Goal: Information Seeking & Learning: Check status

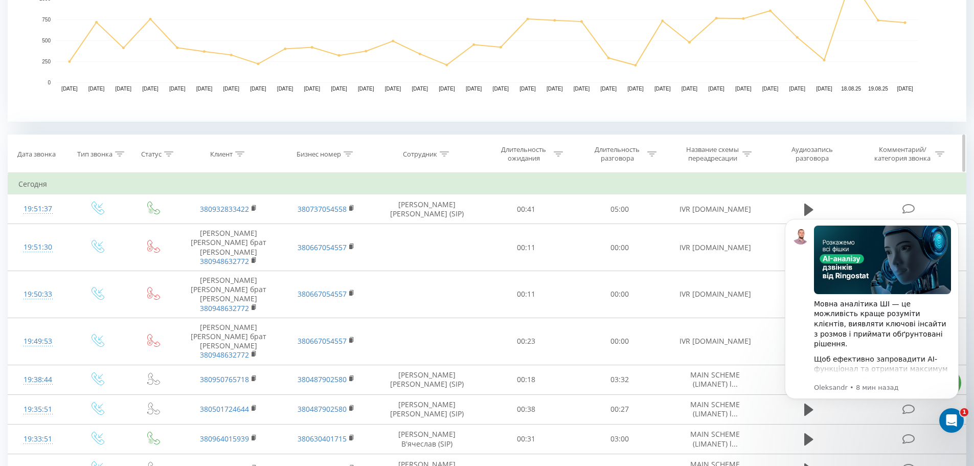
click at [441, 157] on div at bounding box center [444, 154] width 9 height 9
click at [442, 235] on input "text" at bounding box center [427, 227] width 90 height 18
type input "[PERSON_NAME]"
click button "OK" at bounding box center [448, 247] width 43 height 13
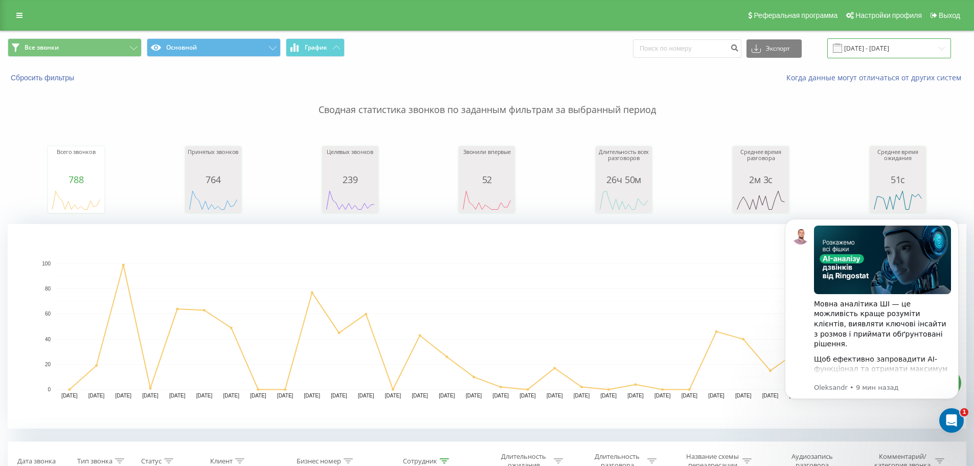
click at [867, 46] on input "[DATE] - [DATE]" at bounding box center [889, 48] width 124 height 20
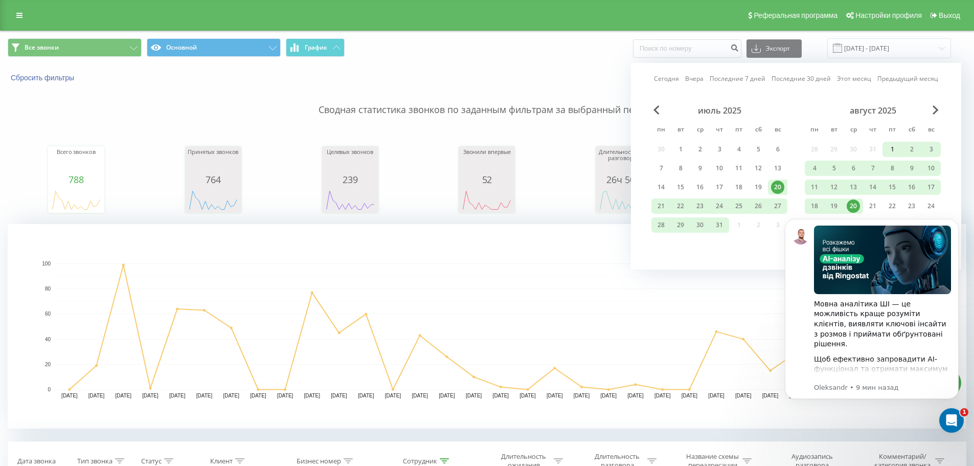
click at [891, 147] on div "1" at bounding box center [891, 149] width 13 height 13
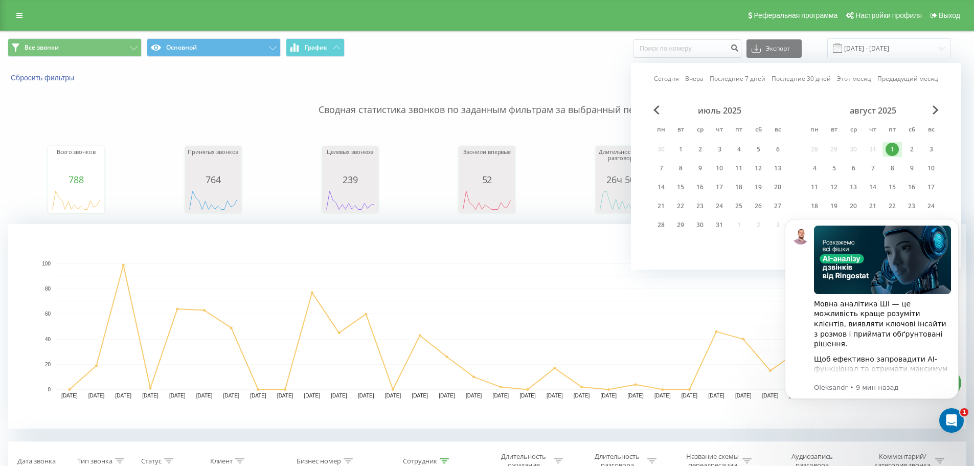
click html "Мовна аналітика ШІ — це можливість краще розуміти клієнтів, виявляти ключові ін…"
click at [845, 209] on body "Мовна аналітика ШІ — це можливість краще розуміти клієнтів, виявляти ключові ін…" at bounding box center [871, 321] width 196 height 226
click html "Мовна аналітика ШІ — це можливість краще розуміти клієнтів, виявляти ключові ін…"
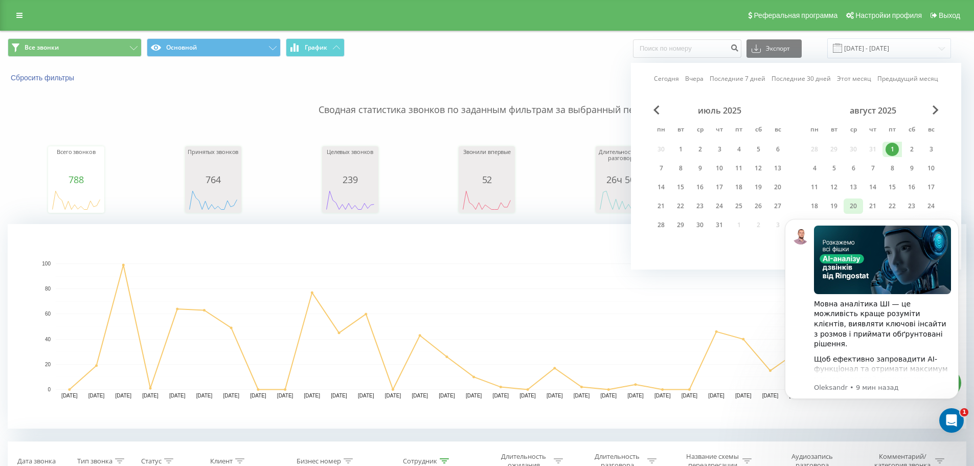
click at [855, 203] on div "20" at bounding box center [852, 205] width 13 height 13
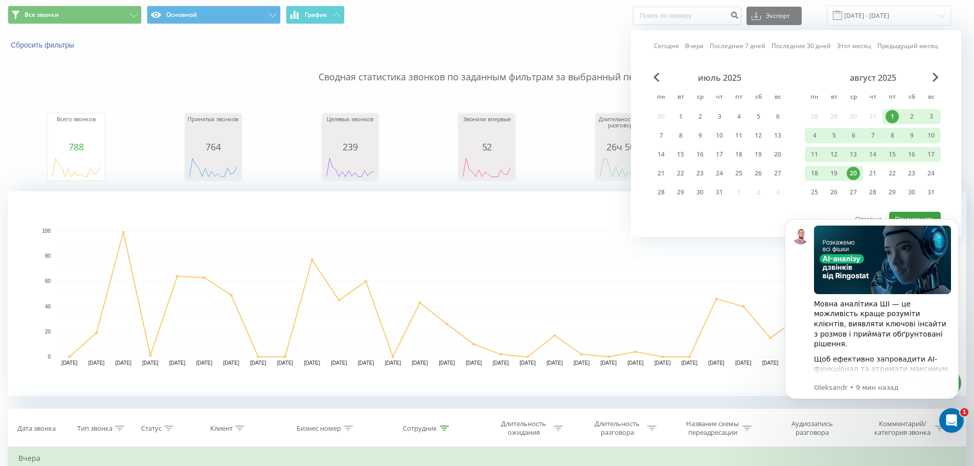
scroll to position [51, 0]
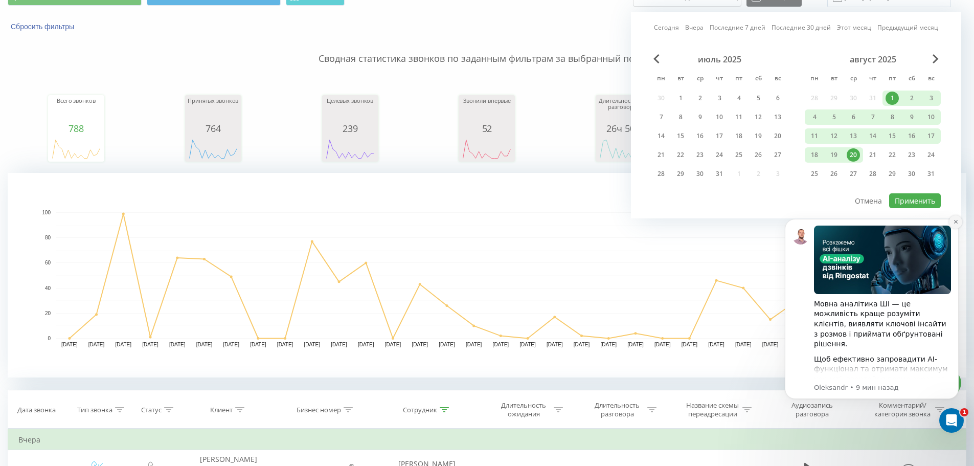
click at [954, 222] on icon "Dismiss notification" at bounding box center [956, 222] width 6 height 6
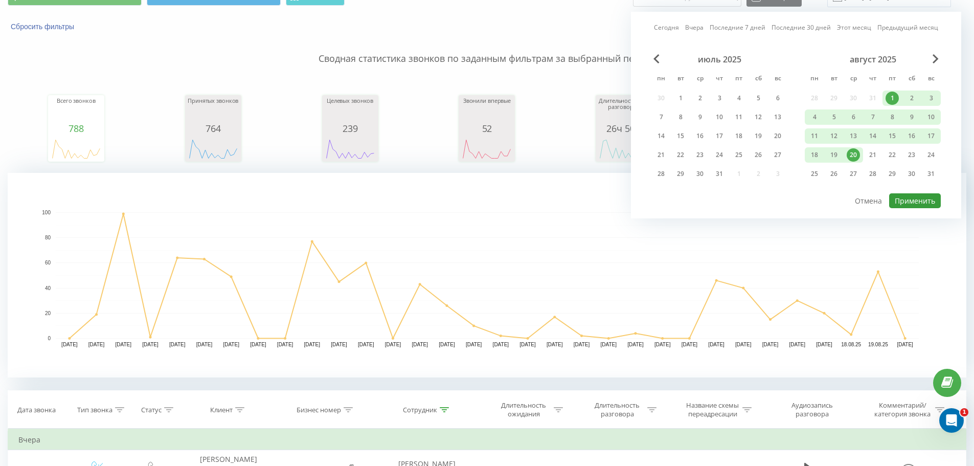
click at [926, 196] on button "Применить" at bounding box center [915, 200] width 52 height 15
type input "[DATE] - [DATE]"
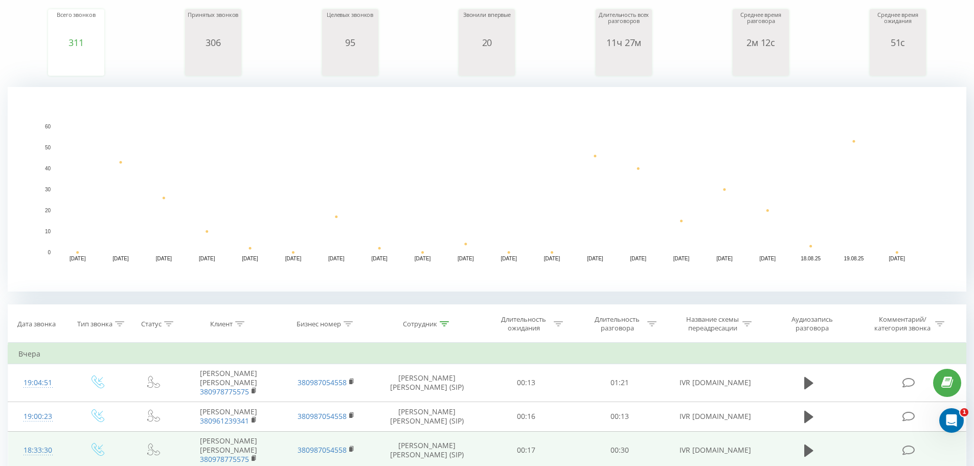
scroll to position [358, 0]
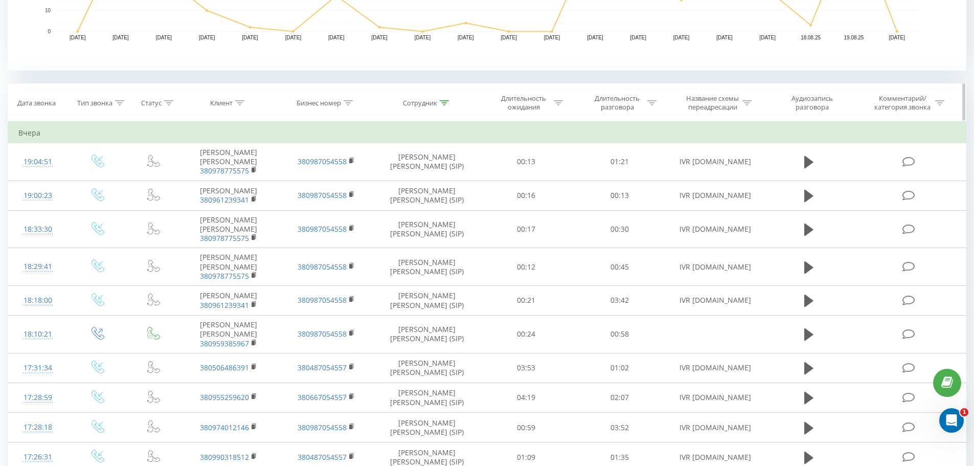
click at [556, 105] on div at bounding box center [558, 103] width 9 height 9
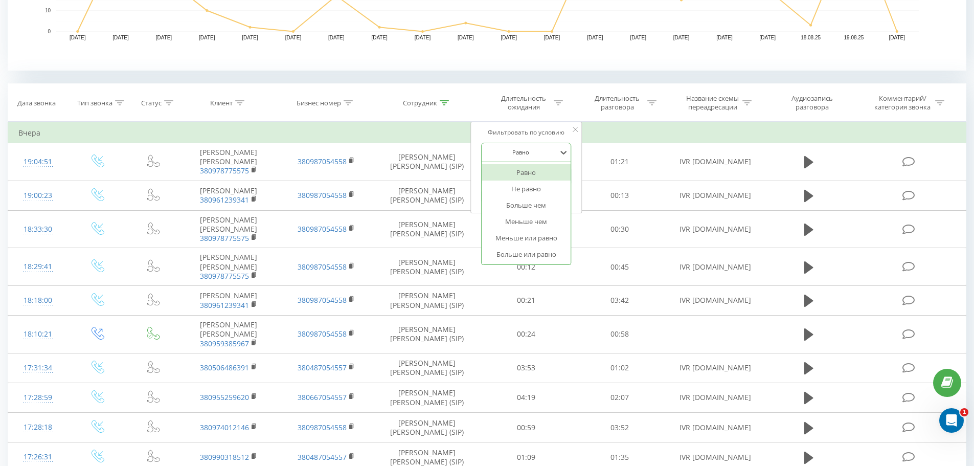
click at [520, 152] on div at bounding box center [520, 152] width 73 height 10
click at [534, 253] on div "Больше или равно" at bounding box center [526, 254] width 89 height 16
click at [520, 173] on input "text" at bounding box center [526, 176] width 90 height 18
type input "01:30"
click button "OK" at bounding box center [547, 196] width 43 height 13
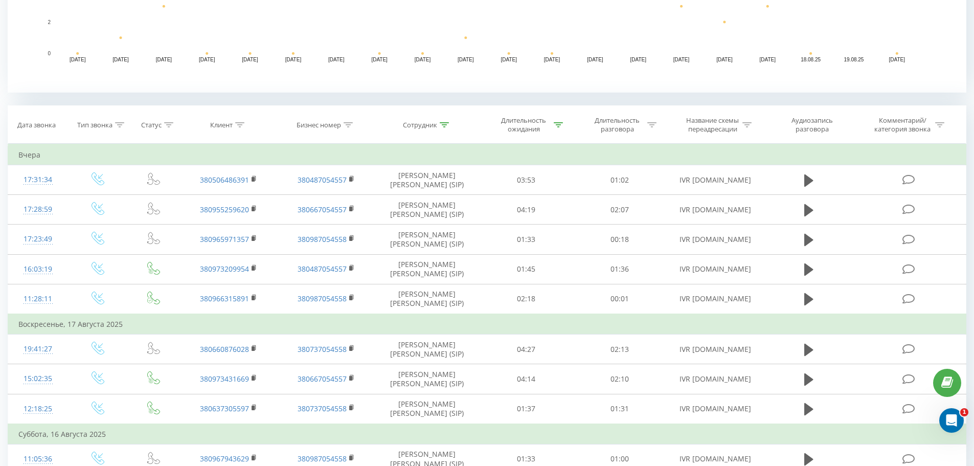
scroll to position [144, 0]
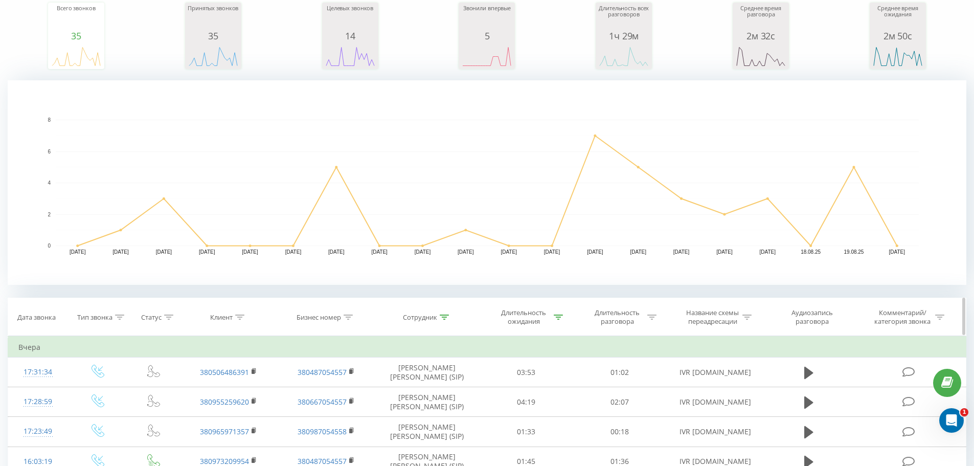
click at [653, 318] on icon at bounding box center [651, 316] width 9 height 5
click at [636, 380] on form "Равно Отмена OK" at bounding box center [620, 389] width 90 height 65
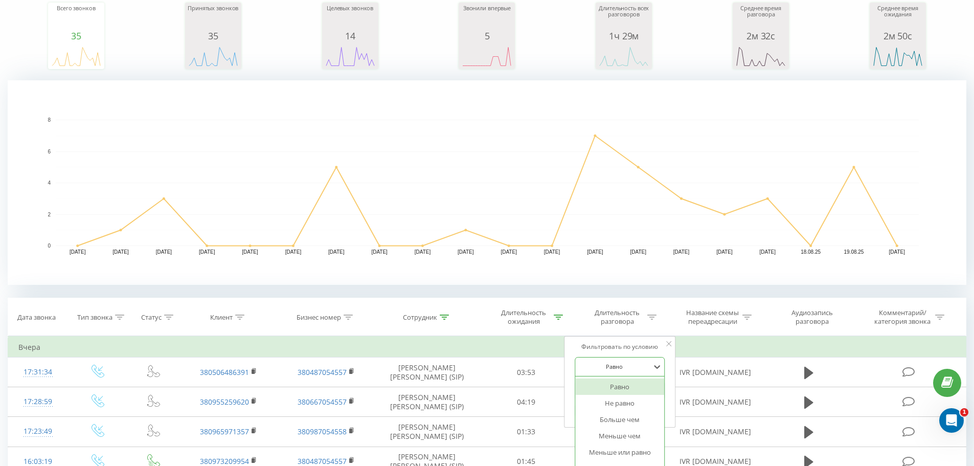
scroll to position [157, 0]
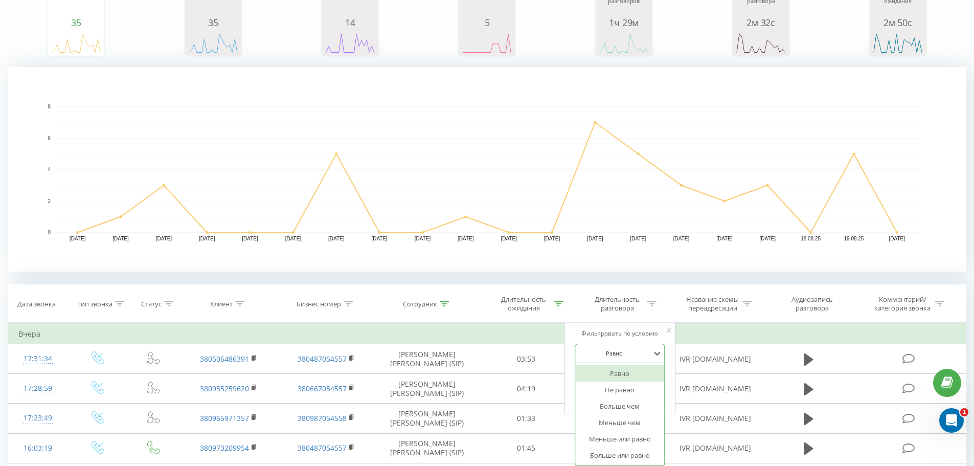
click at [637, 363] on div "6 results available. Use Up and Down to choose options, press Enter to select t…" at bounding box center [620, 352] width 90 height 19
click at [626, 454] on div "Больше или равно" at bounding box center [619, 455] width 89 height 16
click at [605, 381] on input "text" at bounding box center [620, 377] width 90 height 18
type input "02:00"
click button "OK" at bounding box center [641, 397] width 43 height 13
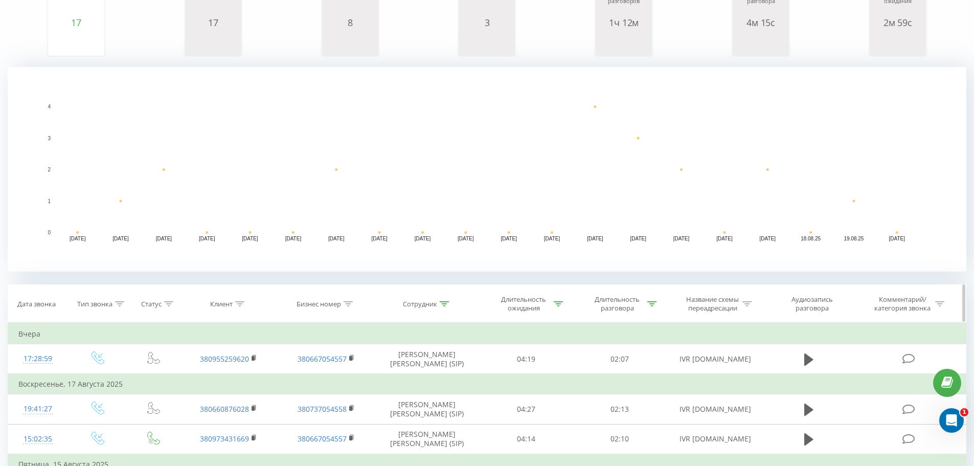
click at [554, 308] on div "Длительность ожидания" at bounding box center [529, 303] width 66 height 17
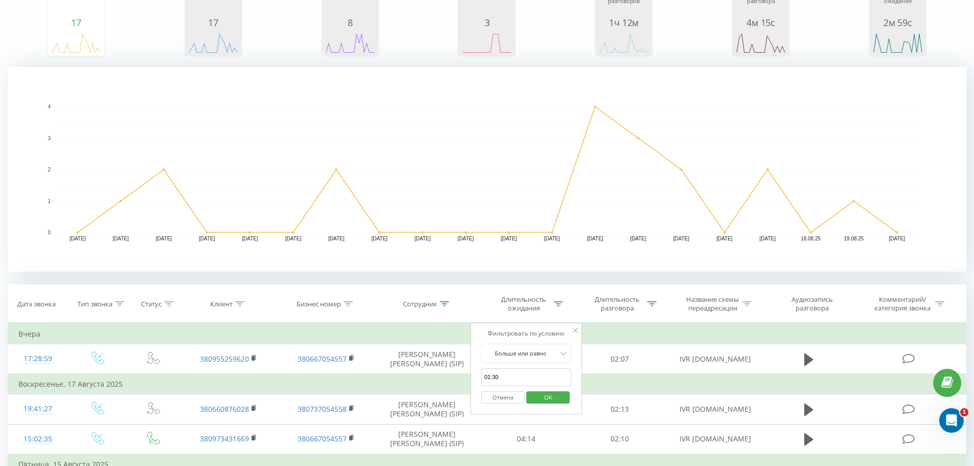
click at [511, 394] on button "Отмена" at bounding box center [502, 397] width 43 height 13
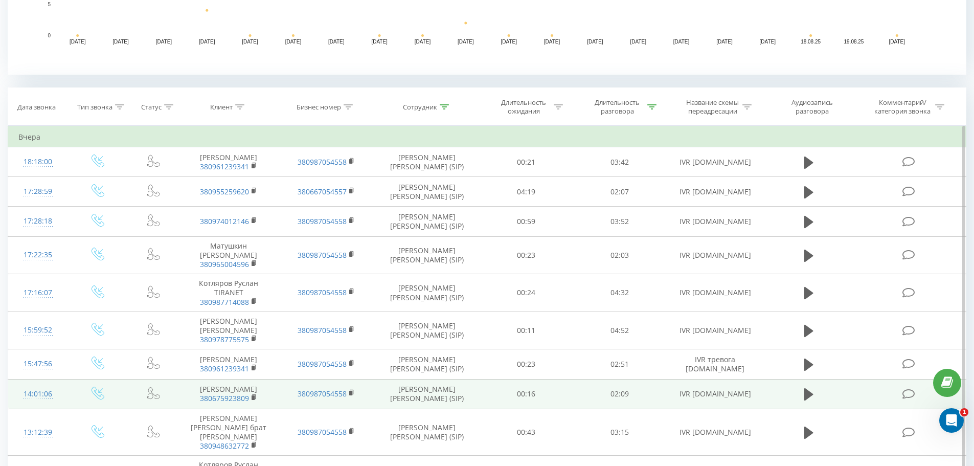
scroll to position [361, 0]
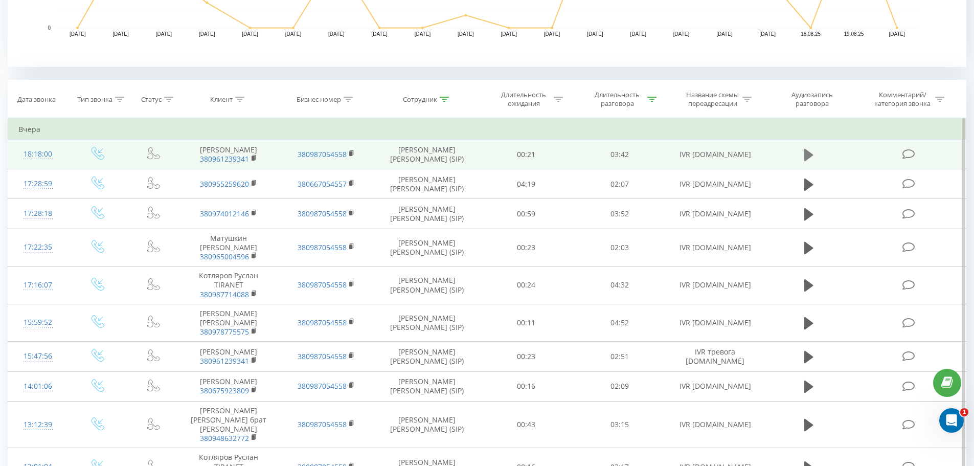
click at [815, 163] on button at bounding box center [808, 154] width 15 height 15
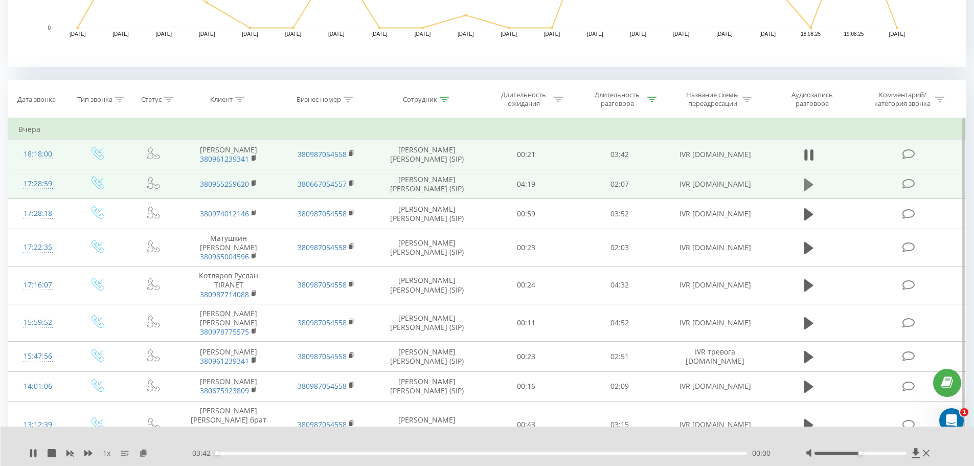
click at [810, 192] on icon at bounding box center [808, 184] width 9 height 14
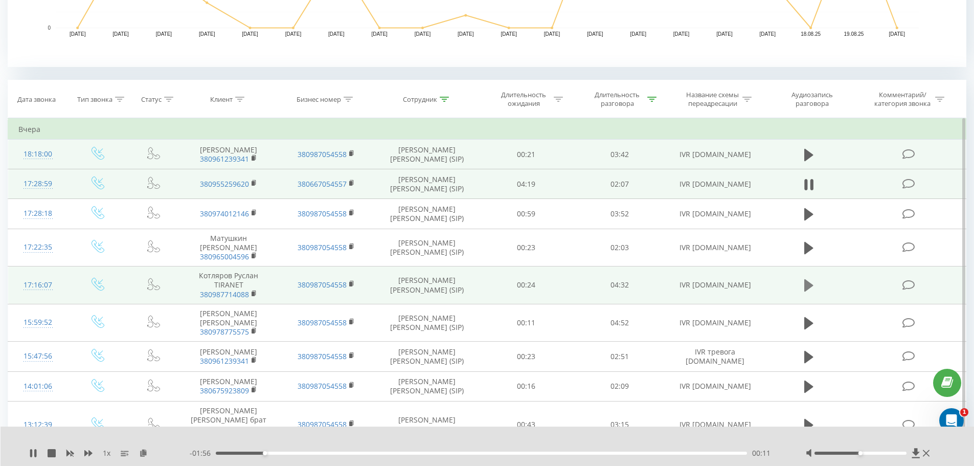
click at [805, 291] on icon at bounding box center [808, 285] width 9 height 12
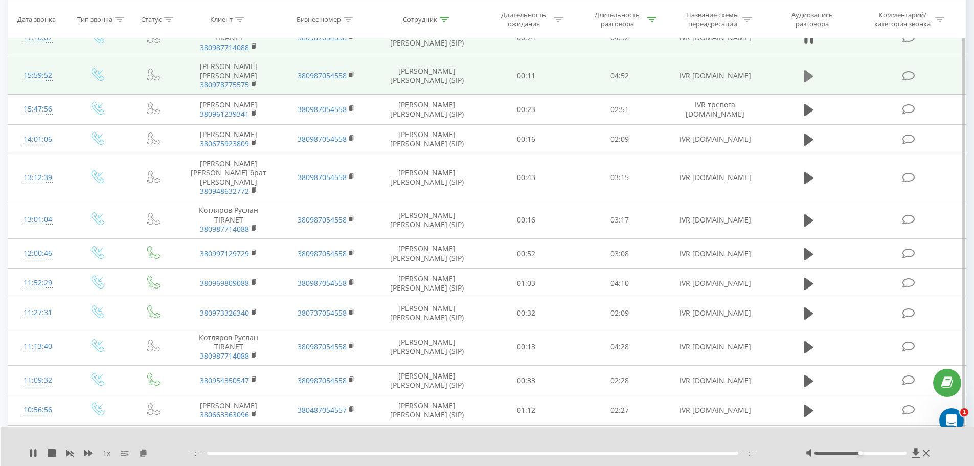
scroll to position [617, 0]
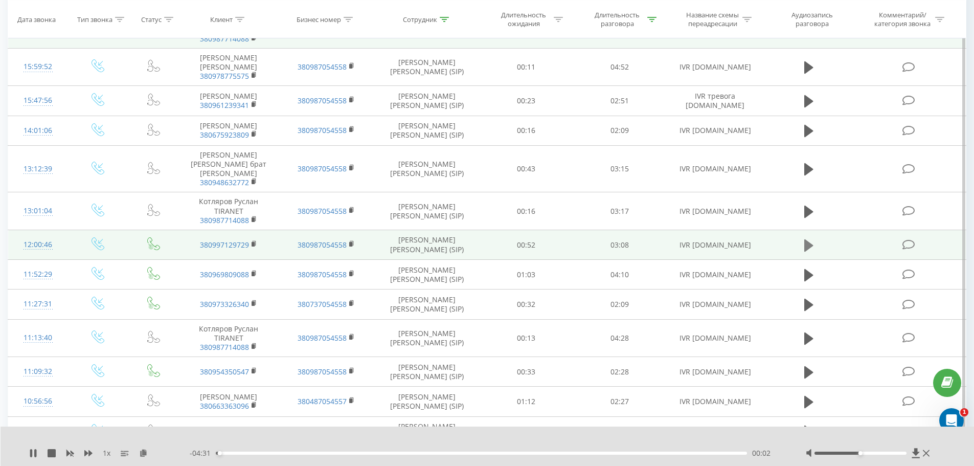
click at [809, 251] on icon at bounding box center [808, 245] width 9 height 12
click at [914, 452] on icon at bounding box center [916, 453] width 8 height 10
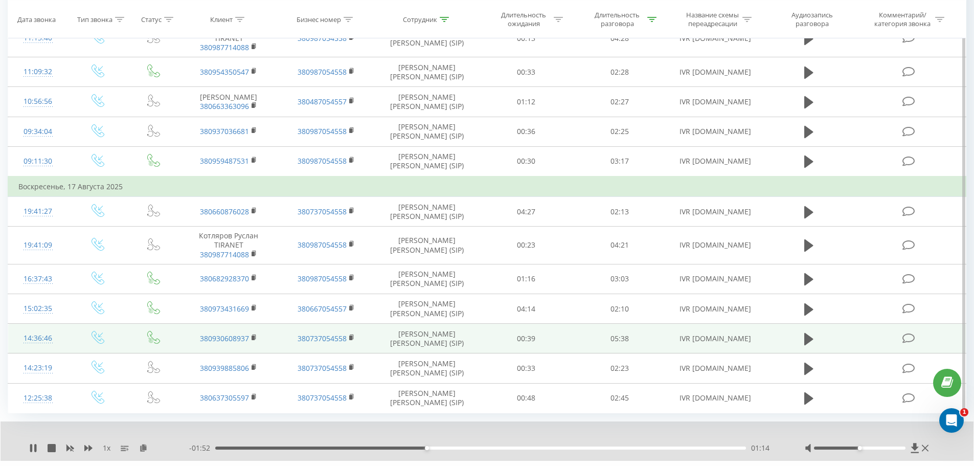
scroll to position [956, 0]
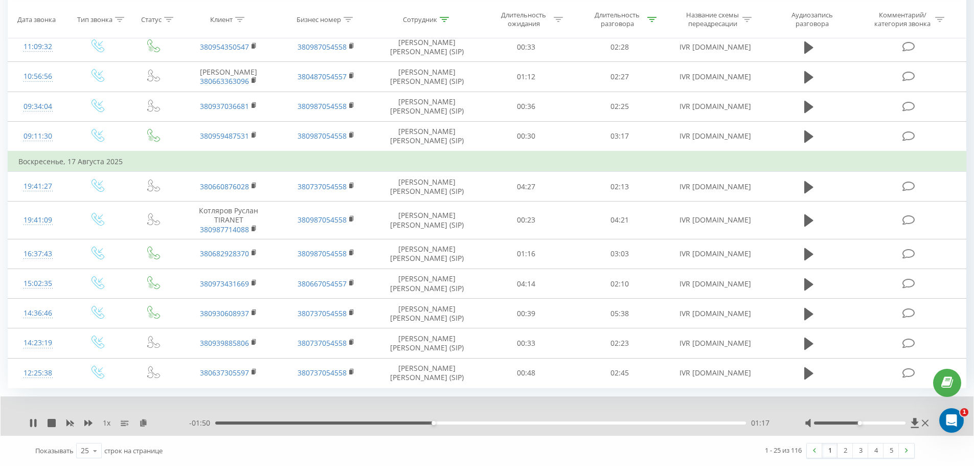
click at [843, 452] on link "2" at bounding box center [844, 450] width 15 height 14
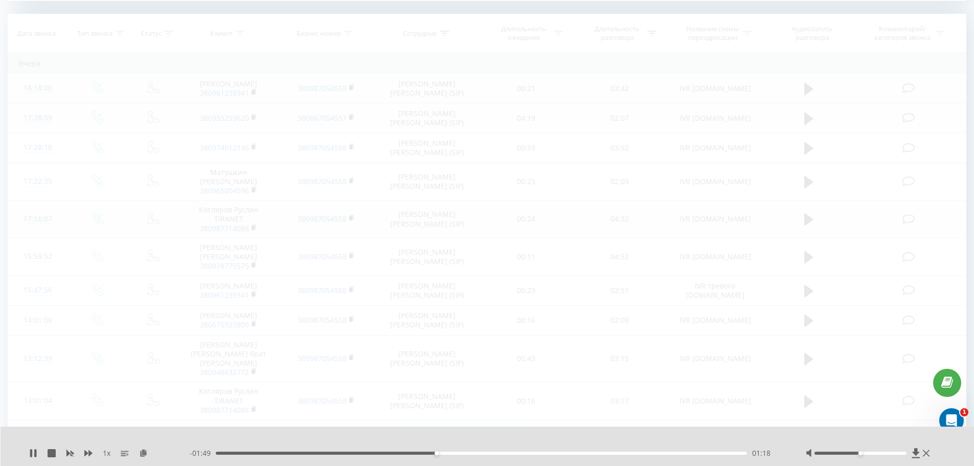
scroll to position [416, 0]
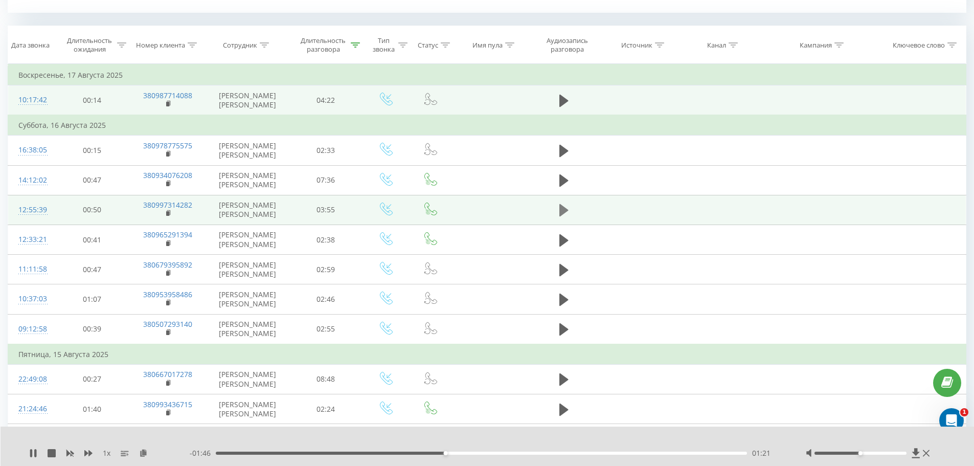
click at [565, 217] on icon at bounding box center [563, 210] width 9 height 14
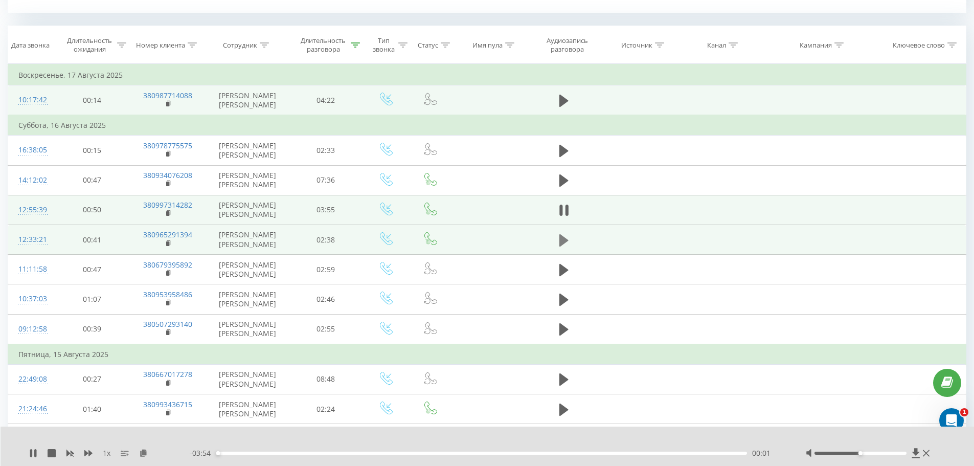
scroll to position [467, 0]
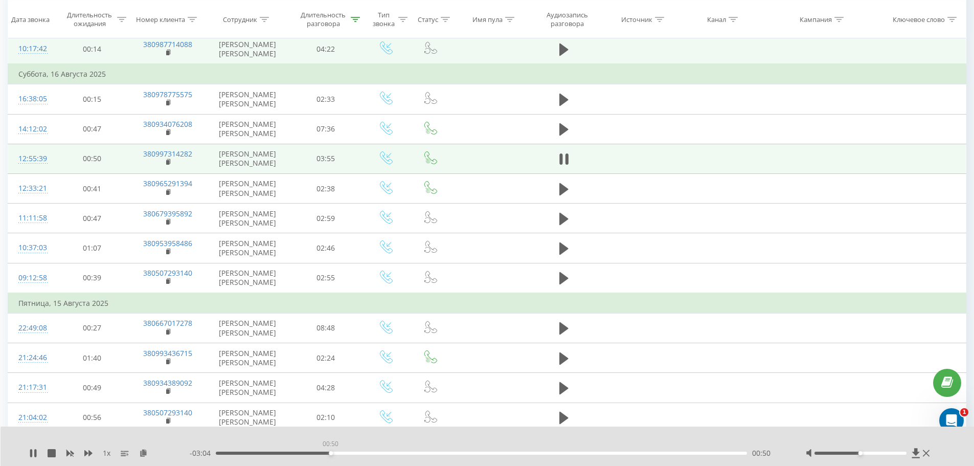
click at [330, 453] on div "00:50" at bounding box center [482, 452] width 532 height 3
click at [401, 452] on div "01:01" at bounding box center [482, 452] width 532 height 3
click at [446, 449] on div "- 02:32 01:22 01:22" at bounding box center [485, 453] width 590 height 10
click at [451, 452] on div "01:22" at bounding box center [482, 452] width 532 height 3
click at [558, 454] on div "01:45" at bounding box center [482, 452] width 532 height 3
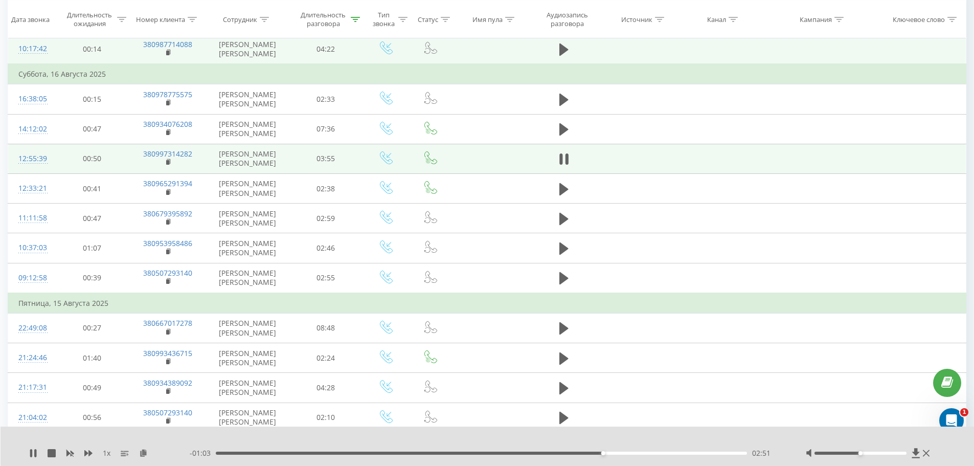
click at [682, 451] on div "02:51" at bounding box center [482, 452] width 532 height 3
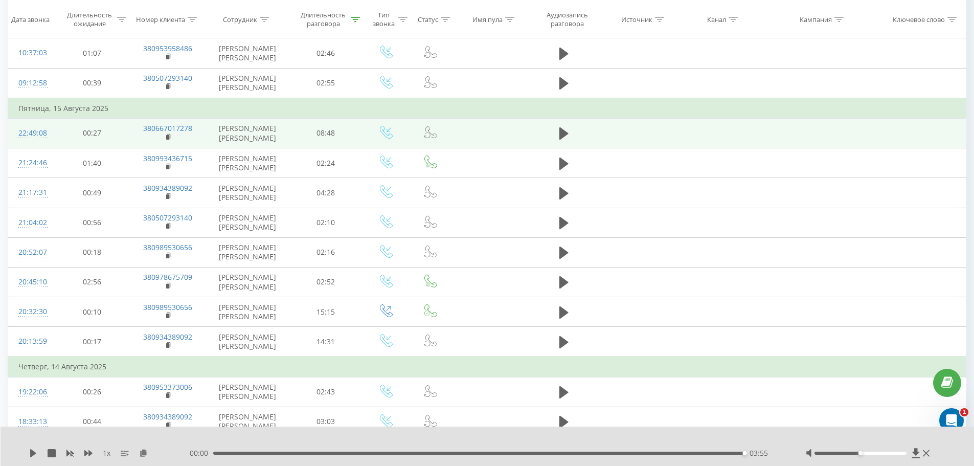
scroll to position [671, 0]
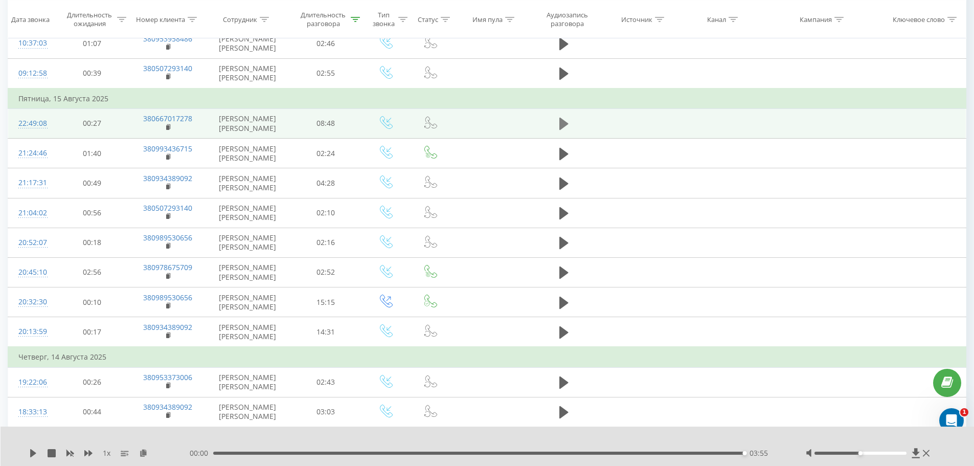
click at [567, 123] on icon at bounding box center [563, 124] width 9 height 12
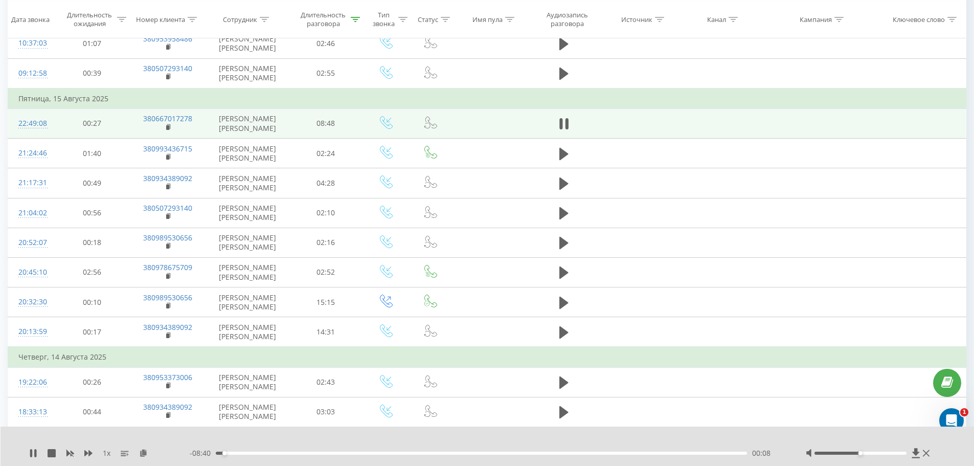
click at [268, 454] on div "00:08" at bounding box center [482, 452] width 532 height 3
click at [367, 451] on div "01:47" at bounding box center [482, 452] width 532 height 3
click at [514, 452] on div "02:32" at bounding box center [482, 452] width 532 height 3
drag, startPoint x: 886, startPoint y: 454, endPoint x: 897, endPoint y: 451, distance: 11.0
click at [897, 451] on div at bounding box center [869, 453] width 127 height 10
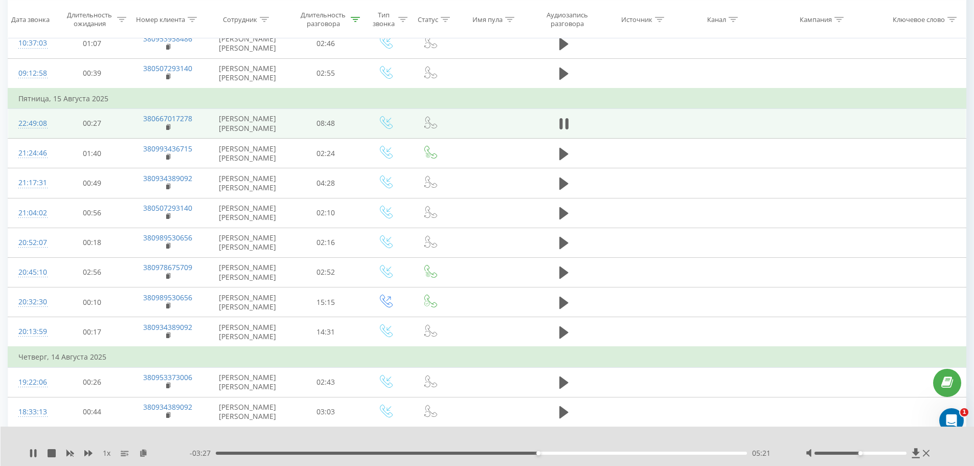
drag, startPoint x: 897, startPoint y: 451, endPoint x: 904, endPoint y: 451, distance: 7.2
click at [902, 451] on div at bounding box center [860, 452] width 92 height 3
click at [914, 455] on icon at bounding box center [915, 453] width 9 height 10
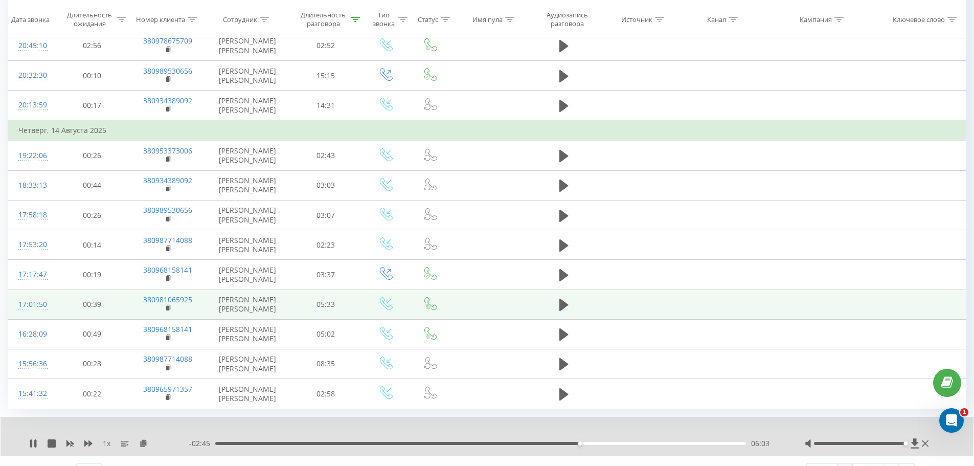
scroll to position [918, 0]
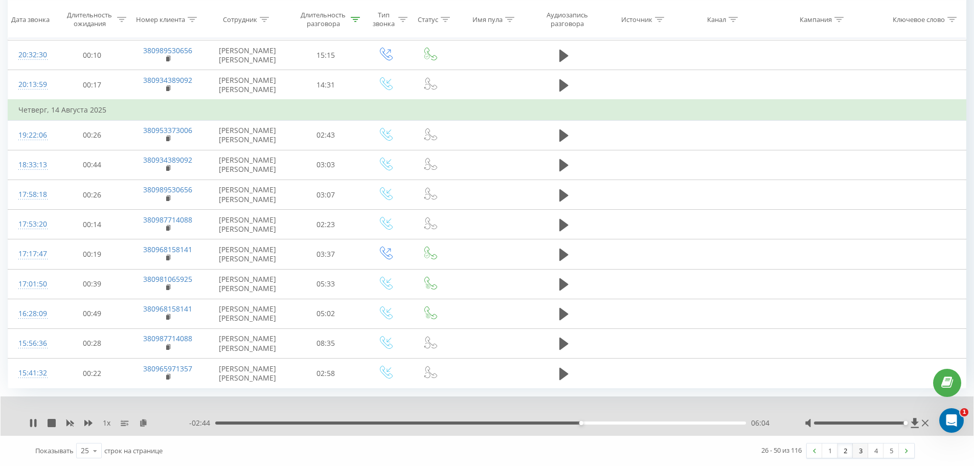
click at [859, 451] on link "3" at bounding box center [860, 450] width 15 height 14
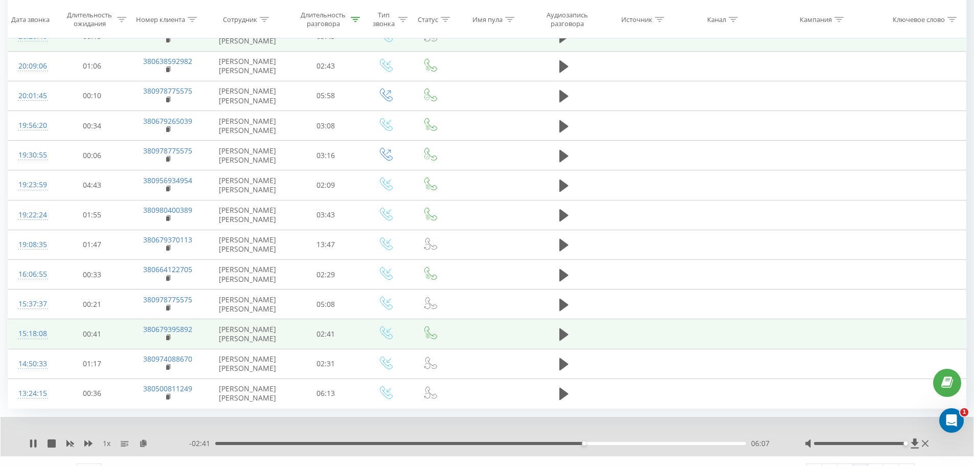
scroll to position [877, 0]
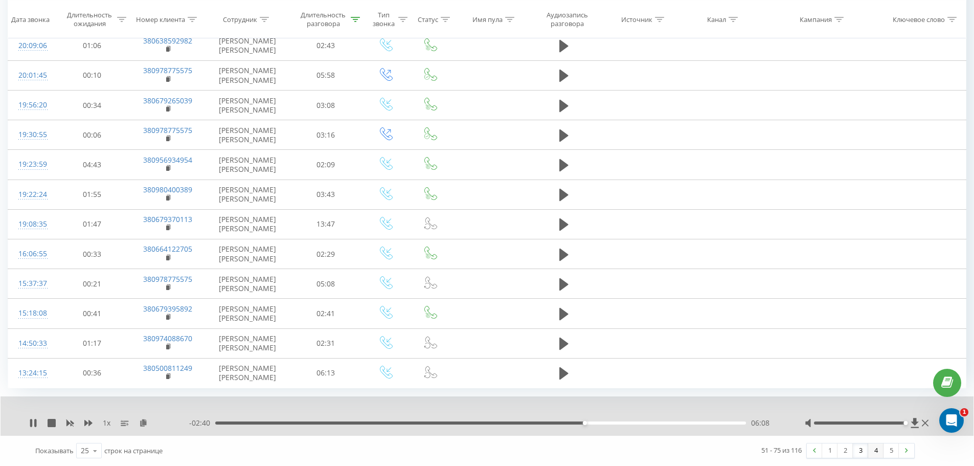
click at [876, 446] on link "4" at bounding box center [875, 450] width 15 height 14
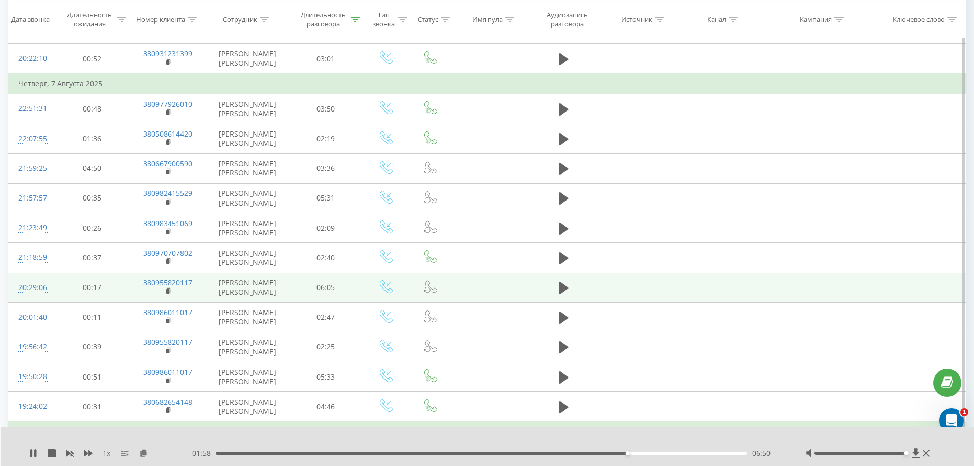
scroll to position [620, 0]
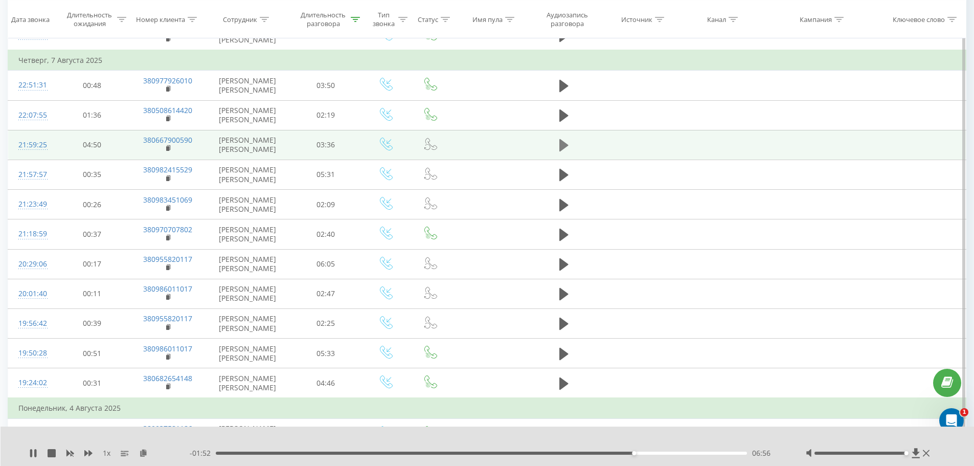
click at [561, 145] on icon at bounding box center [563, 145] width 9 height 12
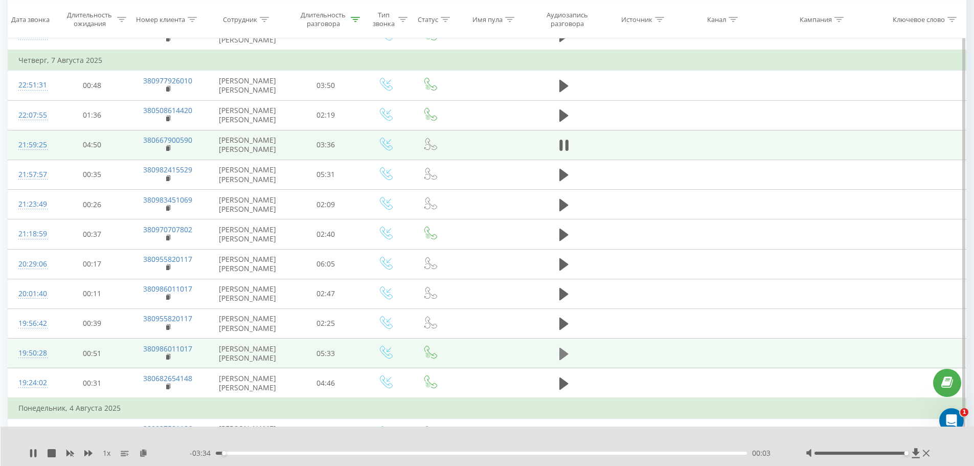
click at [564, 357] on icon at bounding box center [563, 354] width 9 height 14
click at [294, 451] on div "00:17" at bounding box center [482, 452] width 532 height 3
click at [580, 458] on div "1 x - 04:40 00:53 00:53" at bounding box center [488, 445] width 974 height 39
click at [581, 453] on div "00:53" at bounding box center [482, 452] width 532 height 3
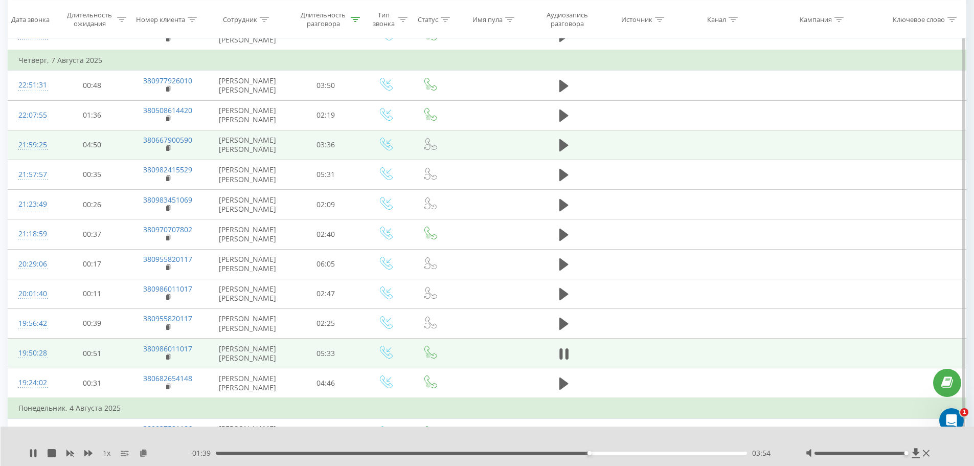
click at [705, 452] on div "03:54" at bounding box center [482, 452] width 532 height 3
click at [915, 452] on icon at bounding box center [916, 453] width 8 height 10
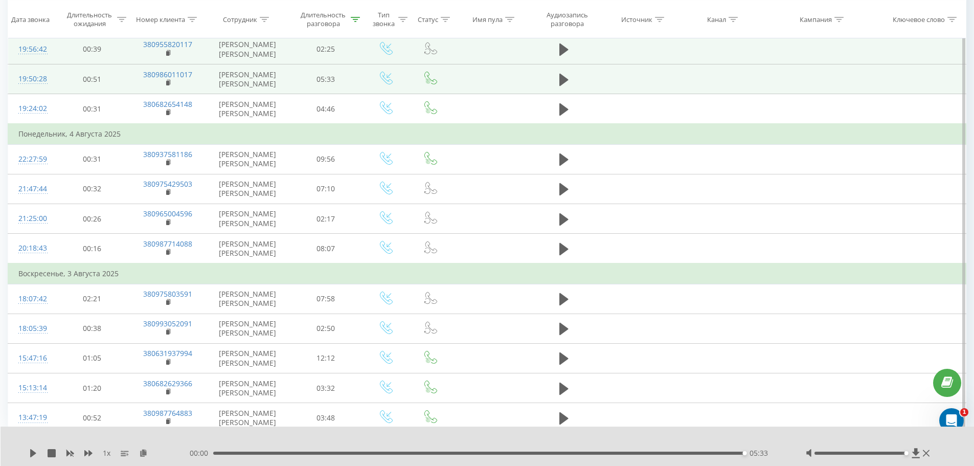
scroll to position [900, 0]
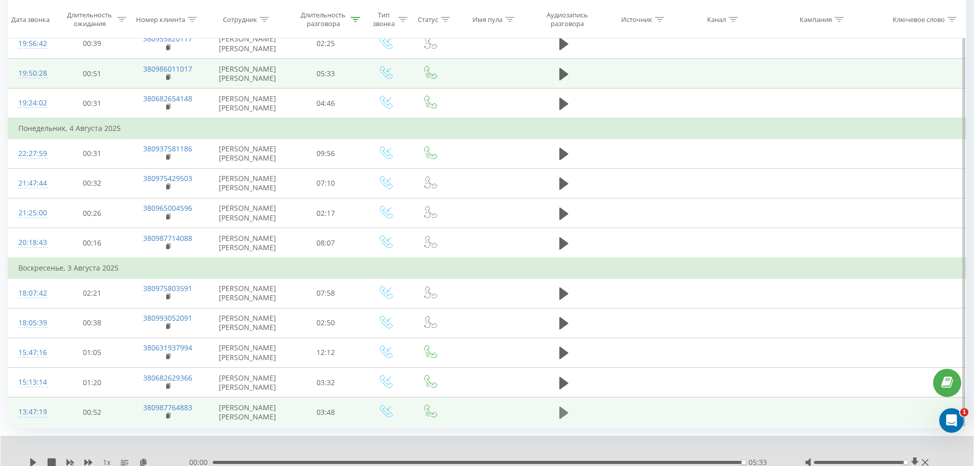
click at [567, 417] on icon at bounding box center [563, 412] width 9 height 14
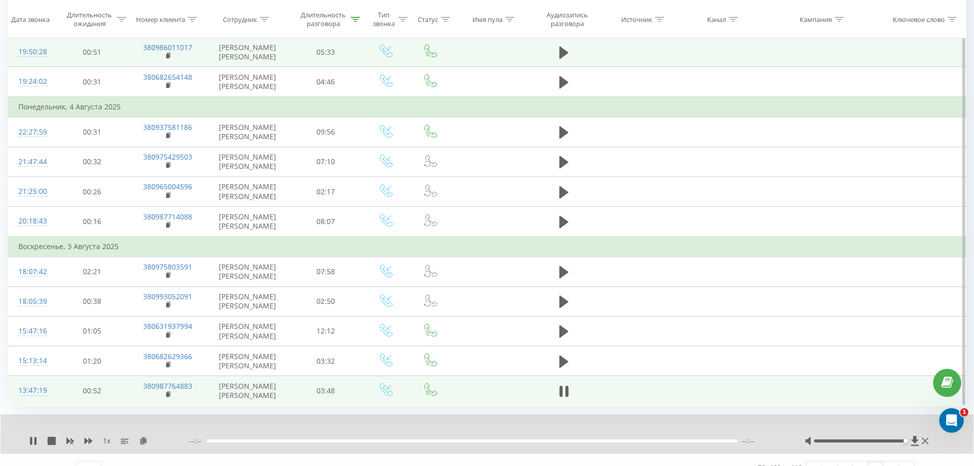
scroll to position [939, 0]
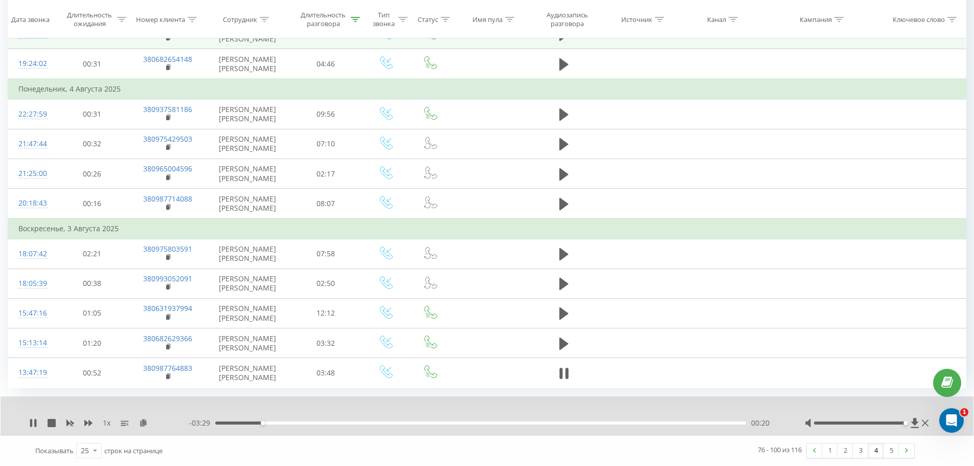
click at [418, 422] on div "00:20" at bounding box center [480, 422] width 531 height 3
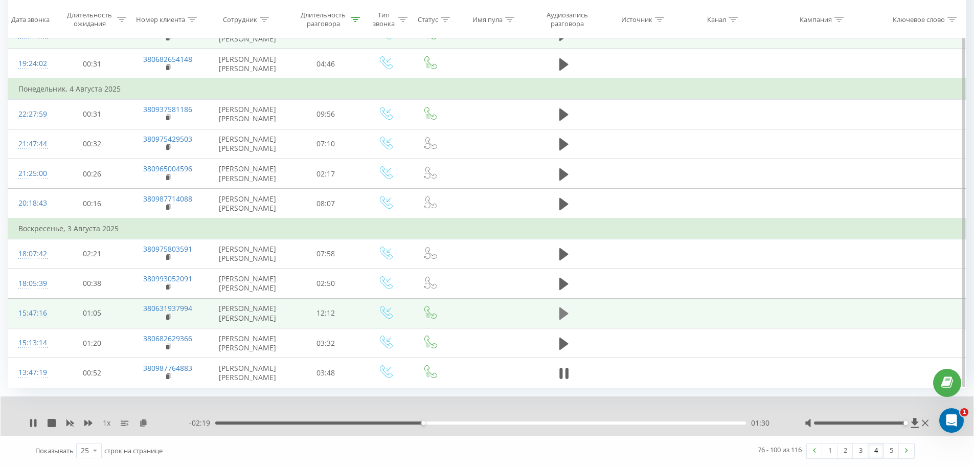
click at [562, 321] on button at bounding box center [563, 313] width 15 height 15
click at [658, 423] on div "10:10" at bounding box center [480, 422] width 531 height 3
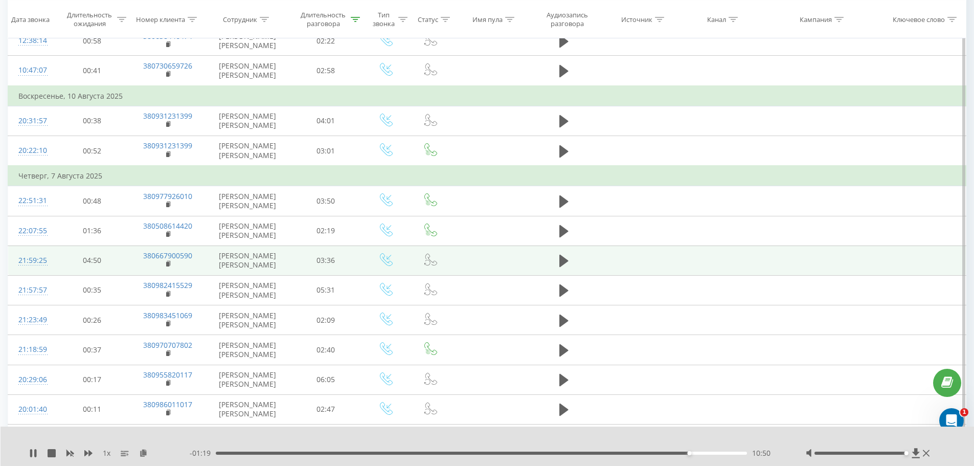
scroll to position [581, 0]
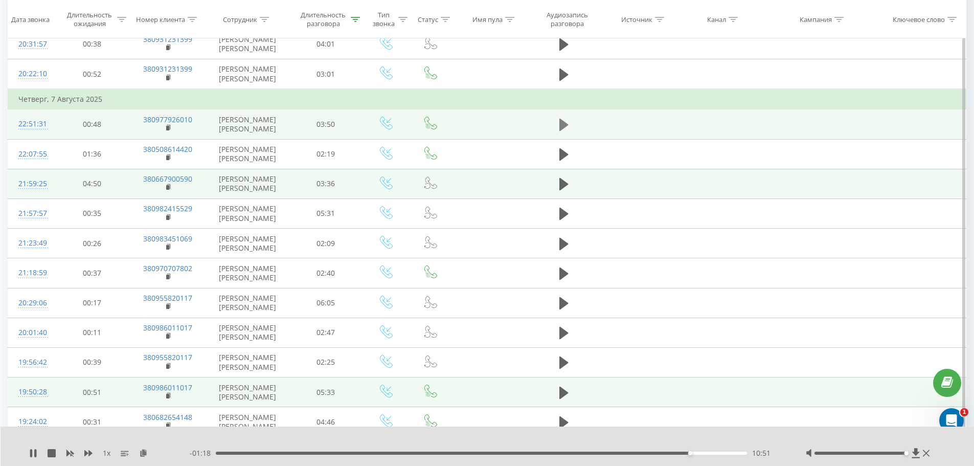
click at [562, 131] on icon at bounding box center [563, 125] width 9 height 14
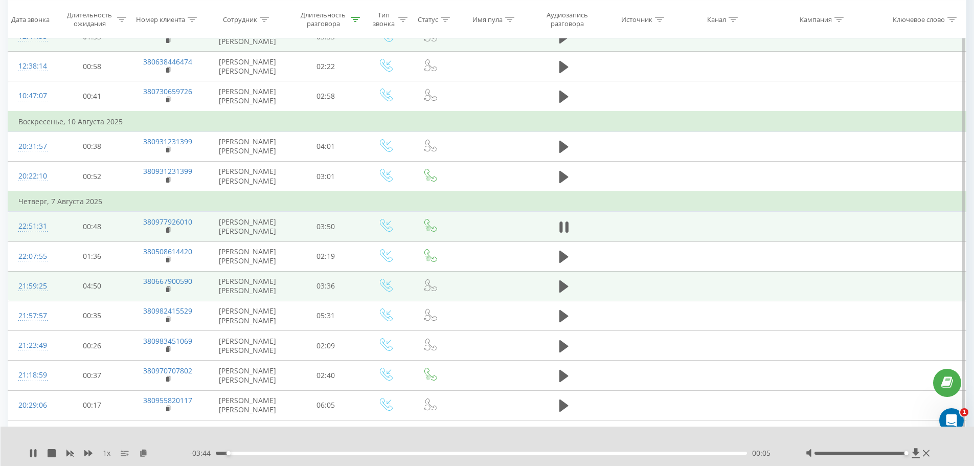
scroll to position [530, 0]
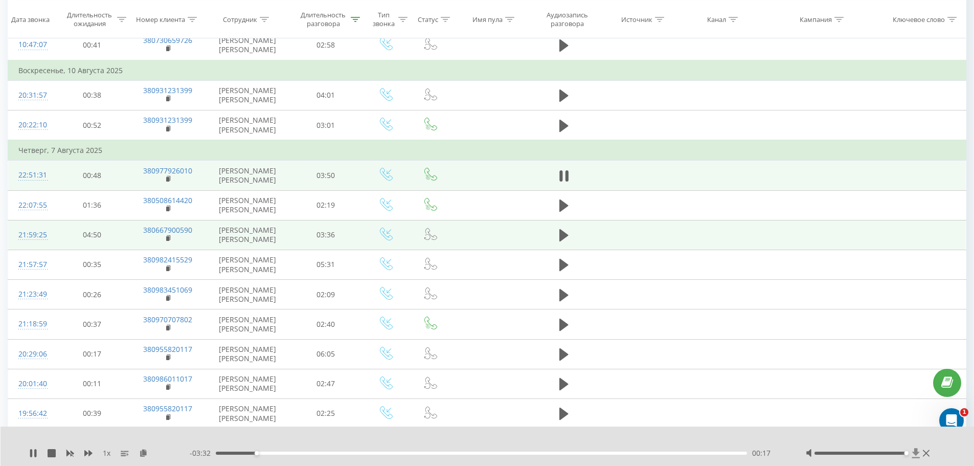
click at [913, 453] on icon at bounding box center [915, 453] width 9 height 10
click at [691, 453] on div "00:19" at bounding box center [482, 452] width 532 height 3
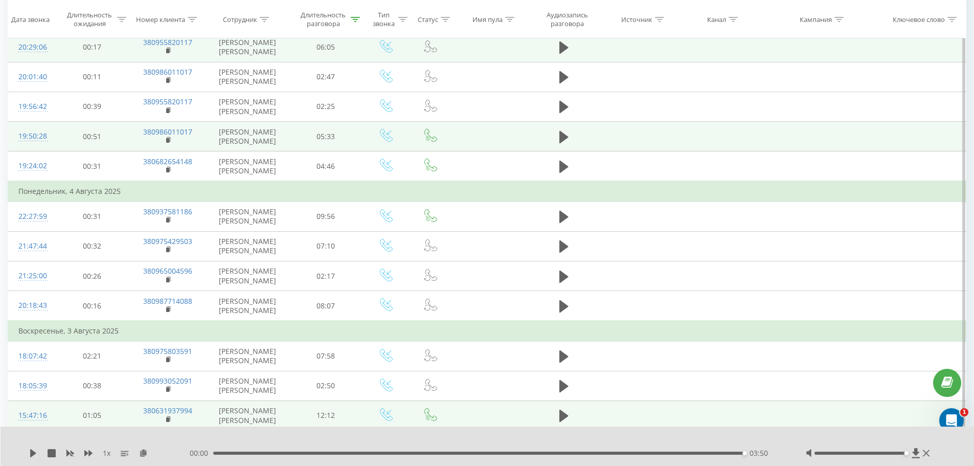
scroll to position [900, 0]
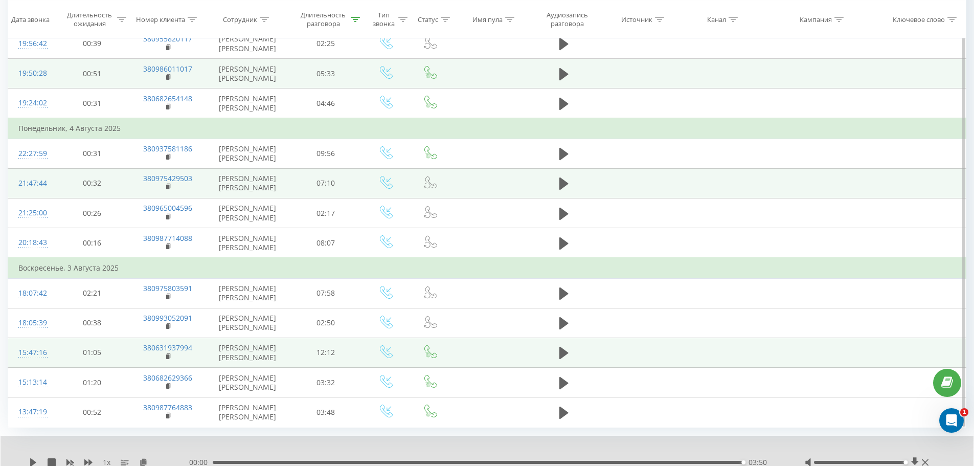
click at [555, 179] on td at bounding box center [563, 183] width 71 height 30
click at [562, 183] on icon at bounding box center [563, 183] width 9 height 12
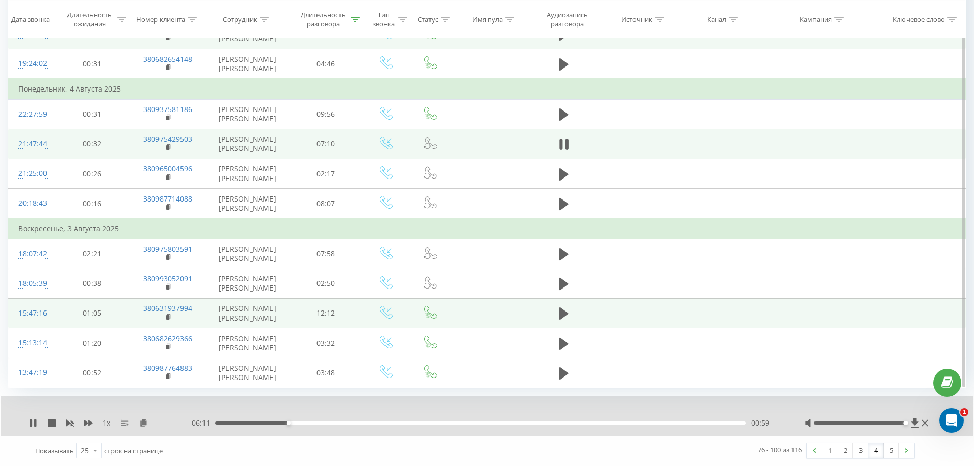
click at [421, 423] on div "00:59" at bounding box center [480, 422] width 531 height 3
click at [593, 420] on div "- 04:22 02:48 02:48" at bounding box center [484, 423] width 590 height 10
click at [595, 422] on div "05:08" at bounding box center [480, 422] width 531 height 3
click at [685, 423] on div "05:20" at bounding box center [480, 422] width 531 height 3
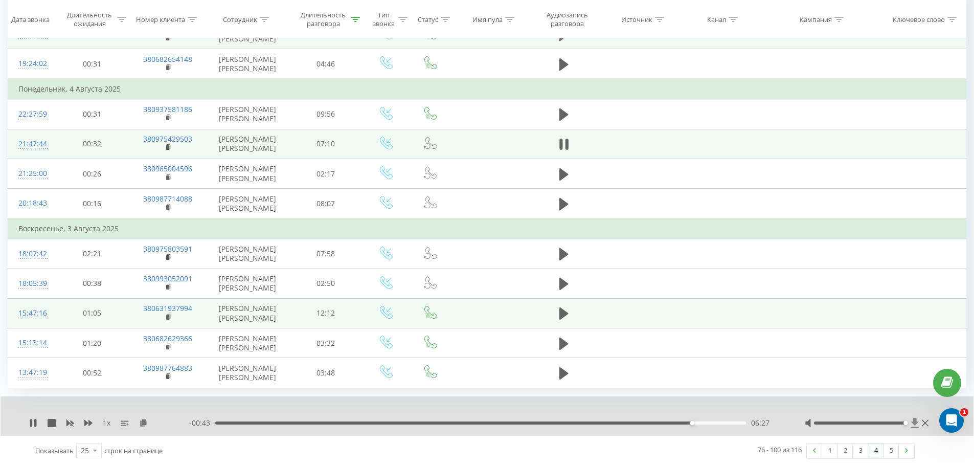
click at [913, 423] on icon at bounding box center [915, 423] width 8 height 10
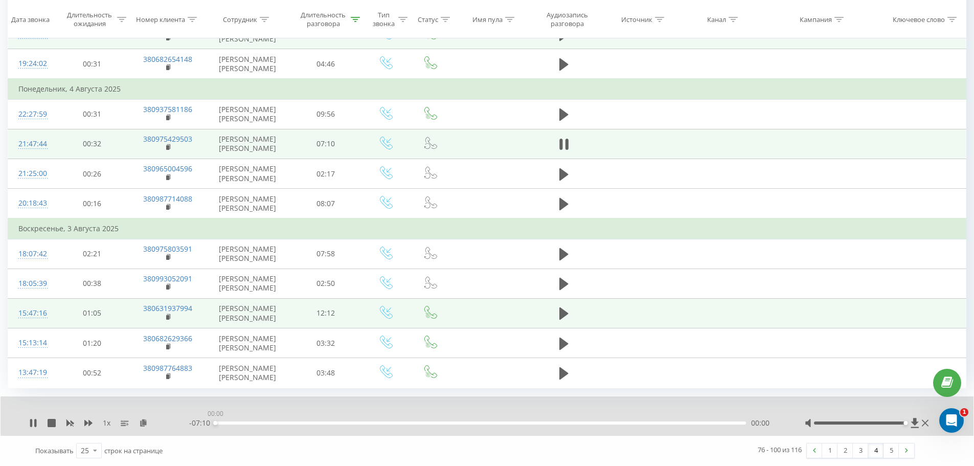
click at [727, 421] on div "00:00" at bounding box center [480, 422] width 531 height 3
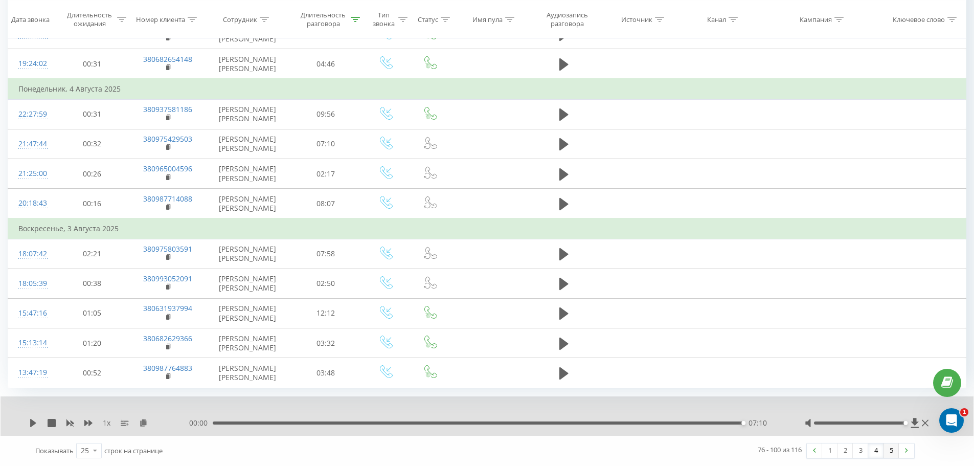
click at [890, 453] on link "5" at bounding box center [890, 450] width 15 height 14
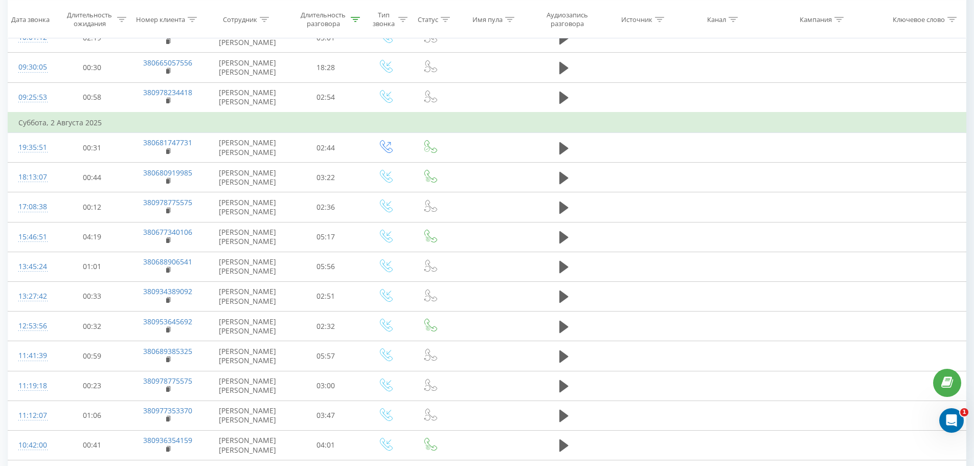
scroll to position [570, 0]
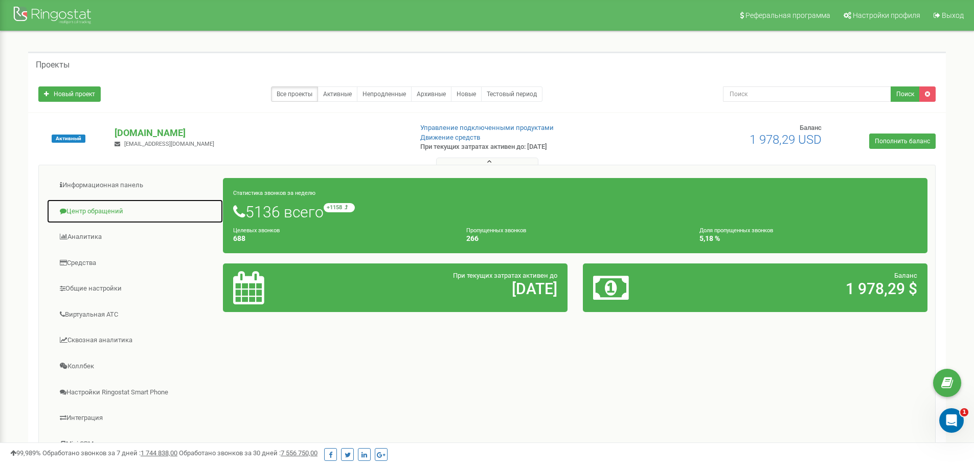
click at [86, 204] on link "Центр обращений" at bounding box center [135, 211] width 177 height 25
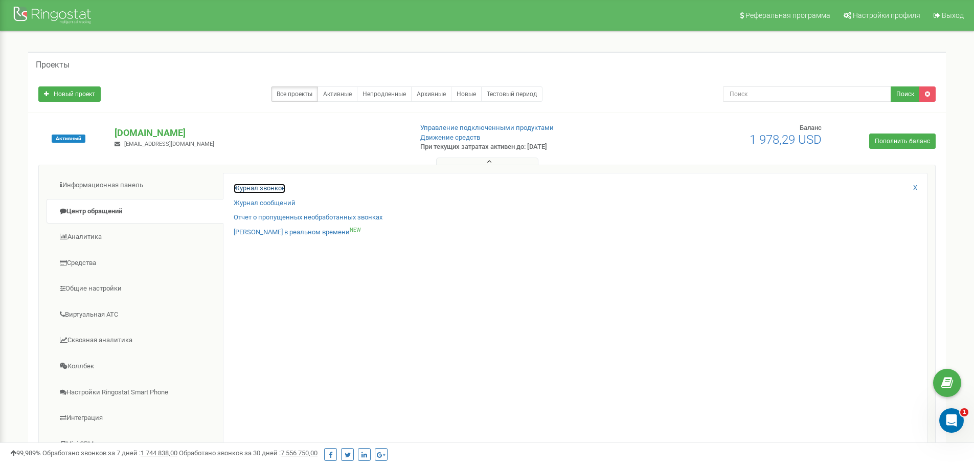
click at [254, 186] on link "Журнал звонков" at bounding box center [260, 189] width 52 height 10
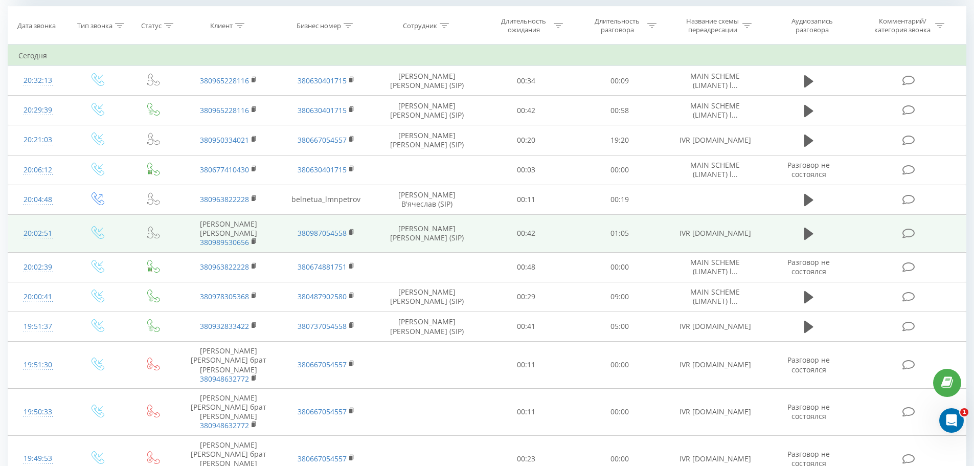
scroll to position [409, 0]
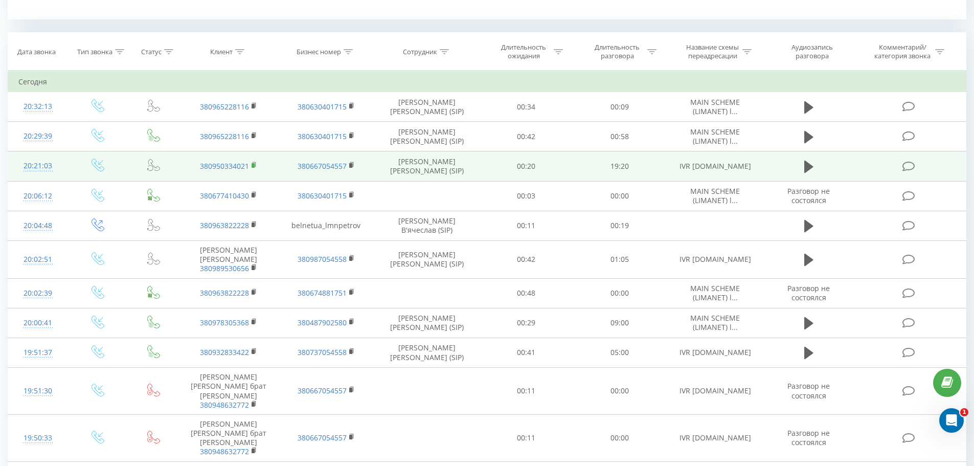
click at [255, 168] on icon at bounding box center [254, 165] width 6 height 7
